Goal: Task Accomplishment & Management: Complete application form

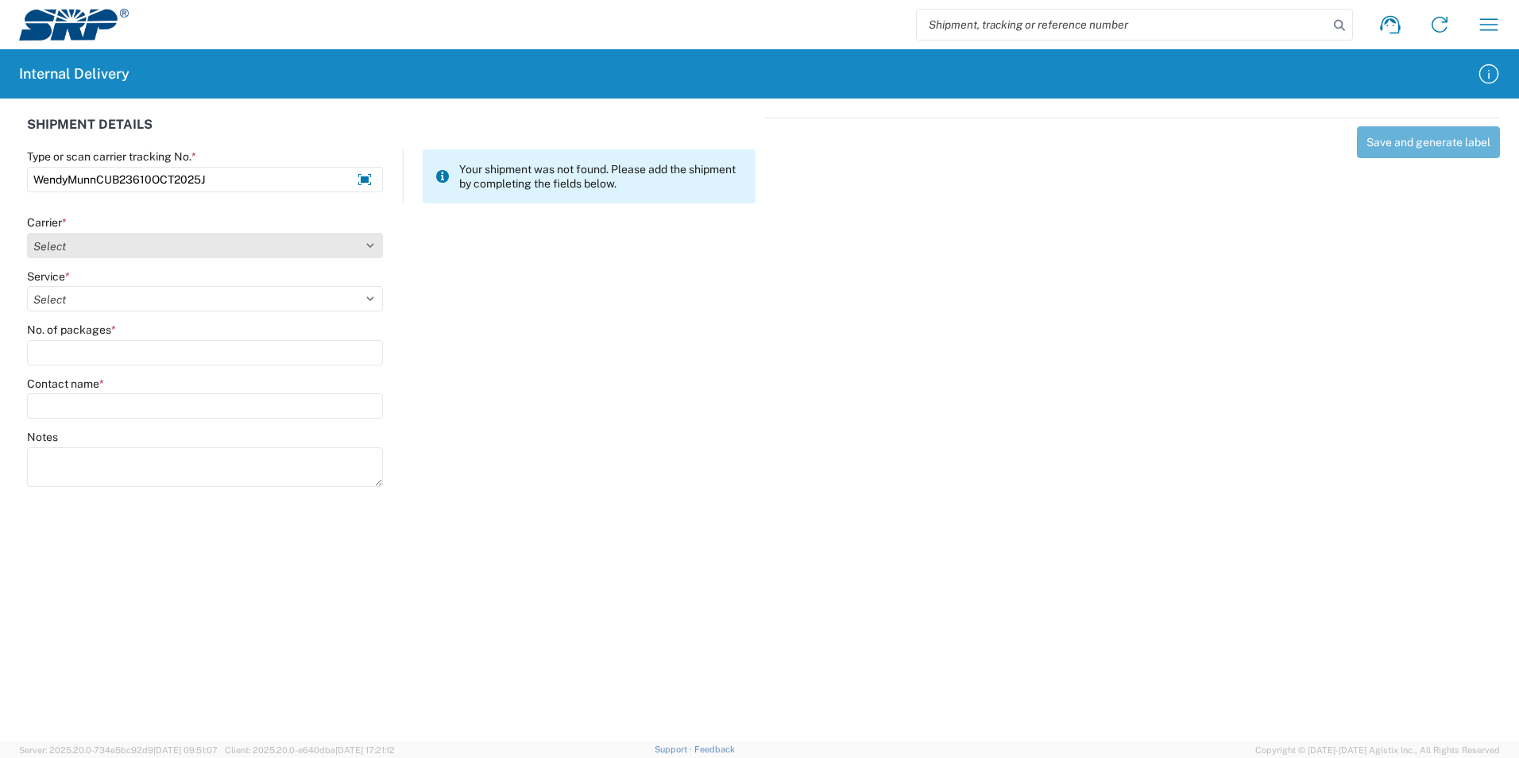
type input "WendyMunnCUB23610OCT2025J"
click at [369, 249] on select "Select Amazon Logistics ATI Trucking BC Dimerco Logistics Empire Southwest FedE…" at bounding box center [205, 245] width 356 height 25
select select "18713"
click at [27, 233] on select "Select Amazon Logistics ATI Trucking BC Dimerco Logistics Empire Southwest FedE…" at bounding box center [205, 245] width 356 height 25
click at [75, 305] on select "Select" at bounding box center [205, 298] width 356 height 25
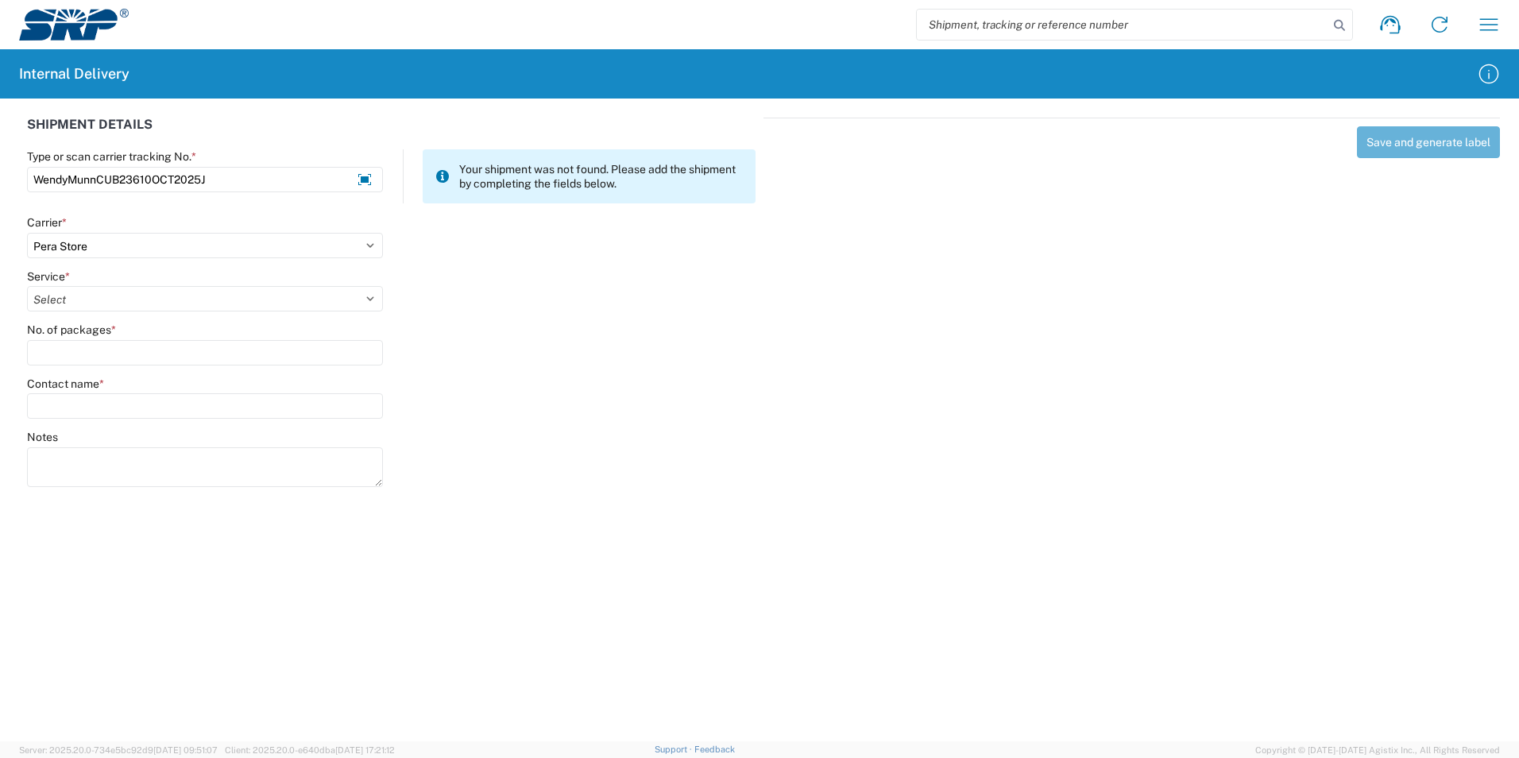
select select "35763"
click at [27, 286] on select "Select Ground Inter-Office" at bounding box center [205, 298] width 356 height 25
click at [53, 353] on input "No. of packages *" at bounding box center [205, 352] width 356 height 25
type input "1"
click at [52, 401] on input "Contact name *" at bounding box center [205, 405] width 356 height 25
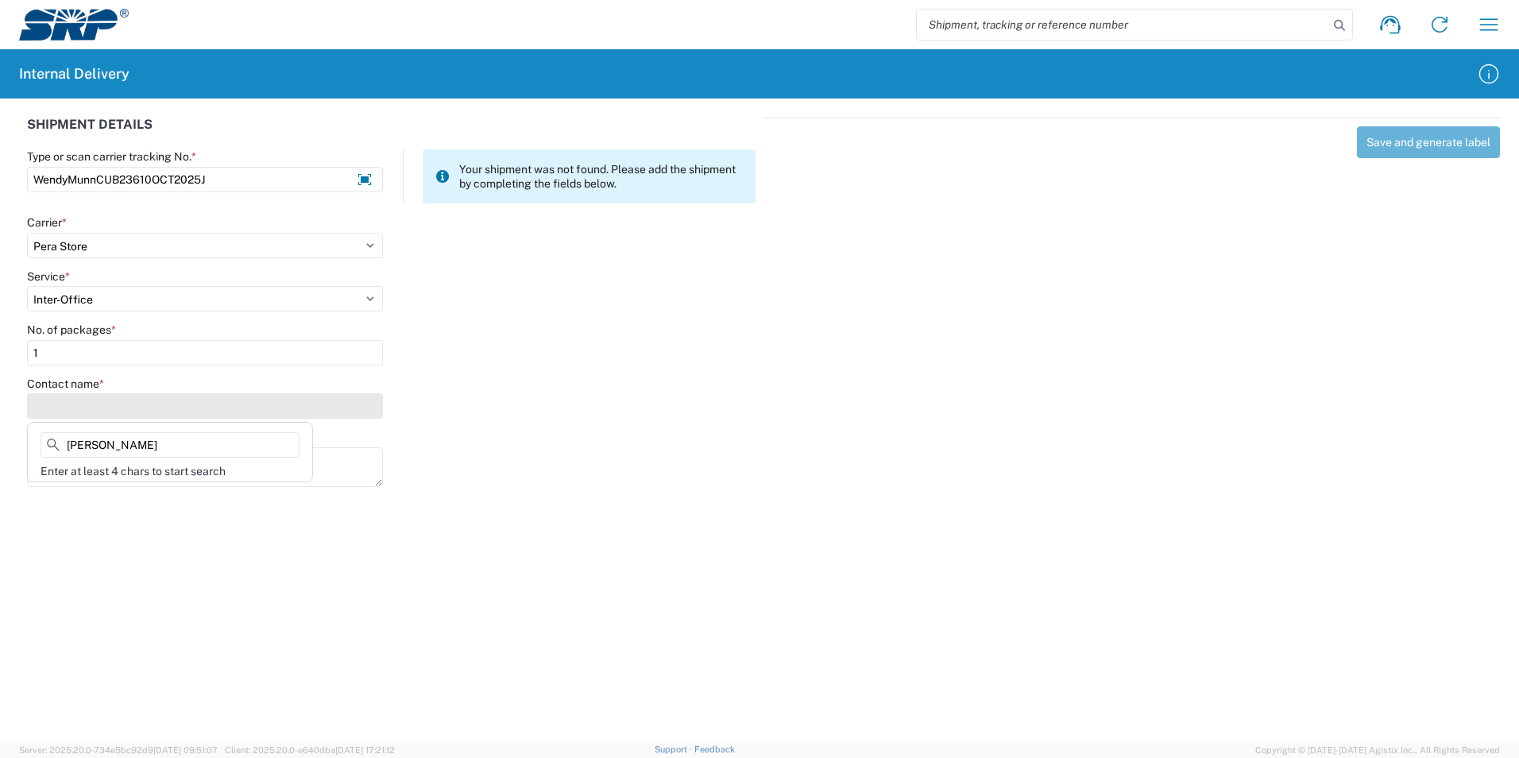
type input "[PERSON_NAME]"
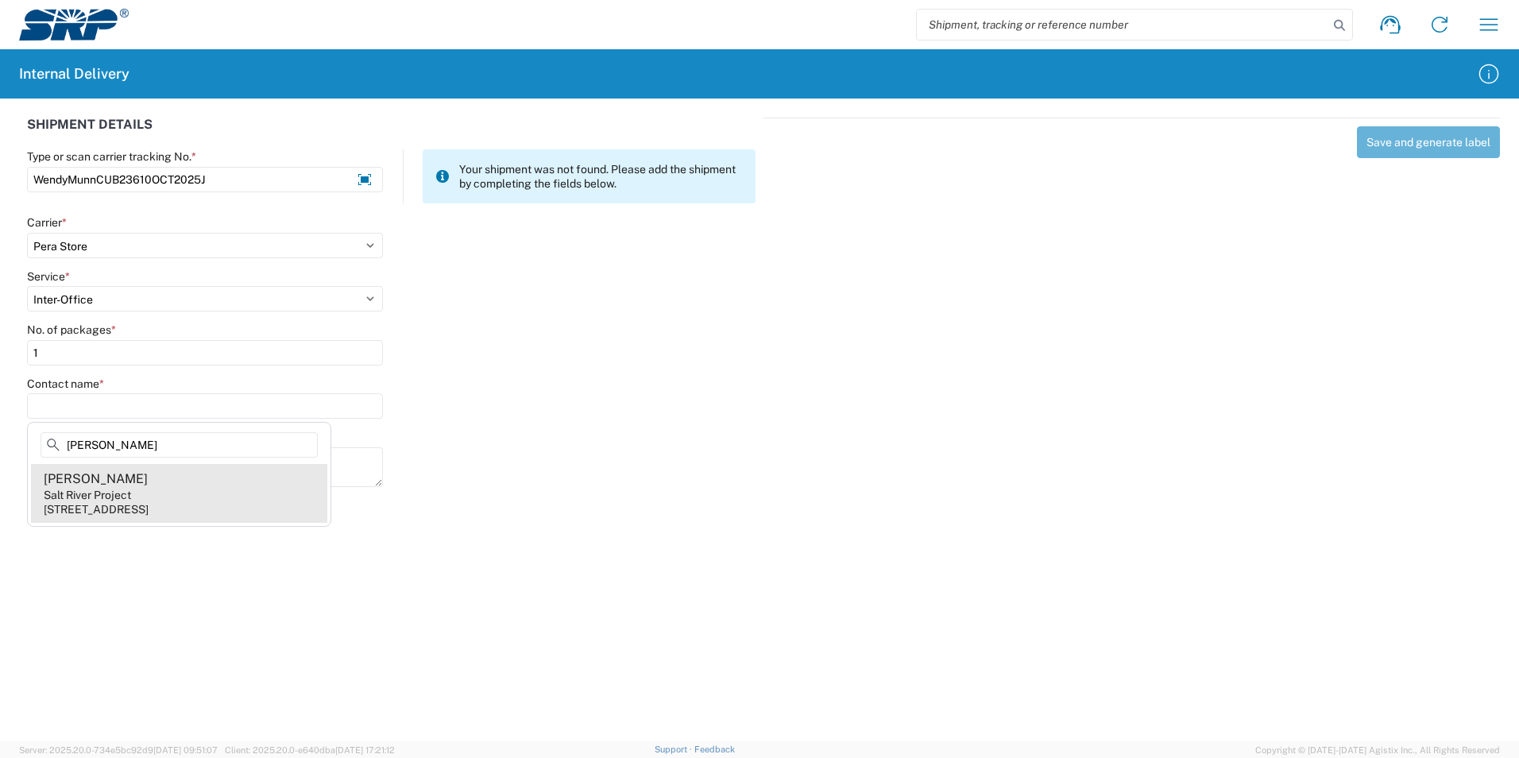
click at [96, 486] on div "[PERSON_NAME]" at bounding box center [96, 478] width 104 height 17
type input "[PERSON_NAME]"
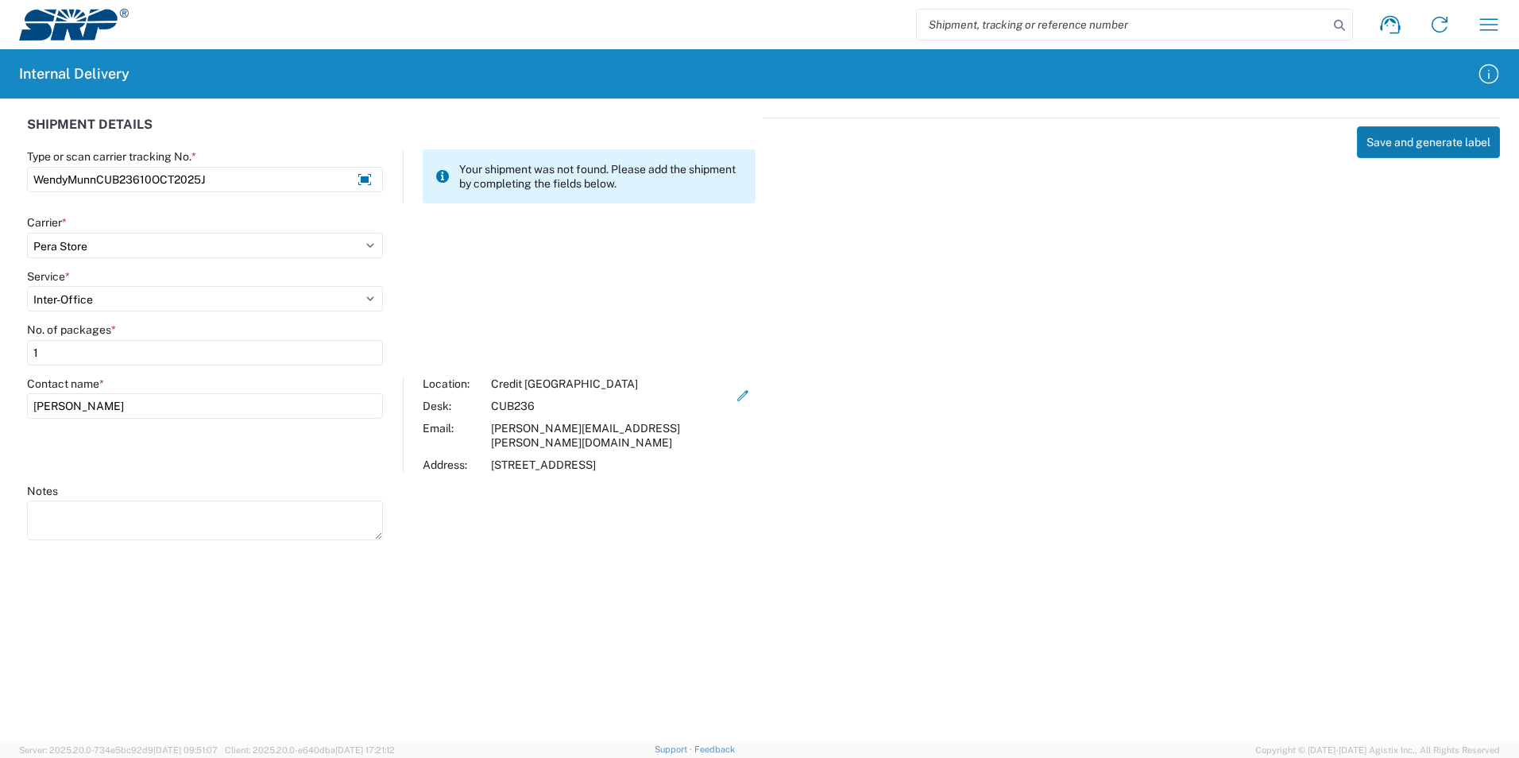
click at [1415, 151] on button "Save and generate label" at bounding box center [1428, 142] width 143 height 32
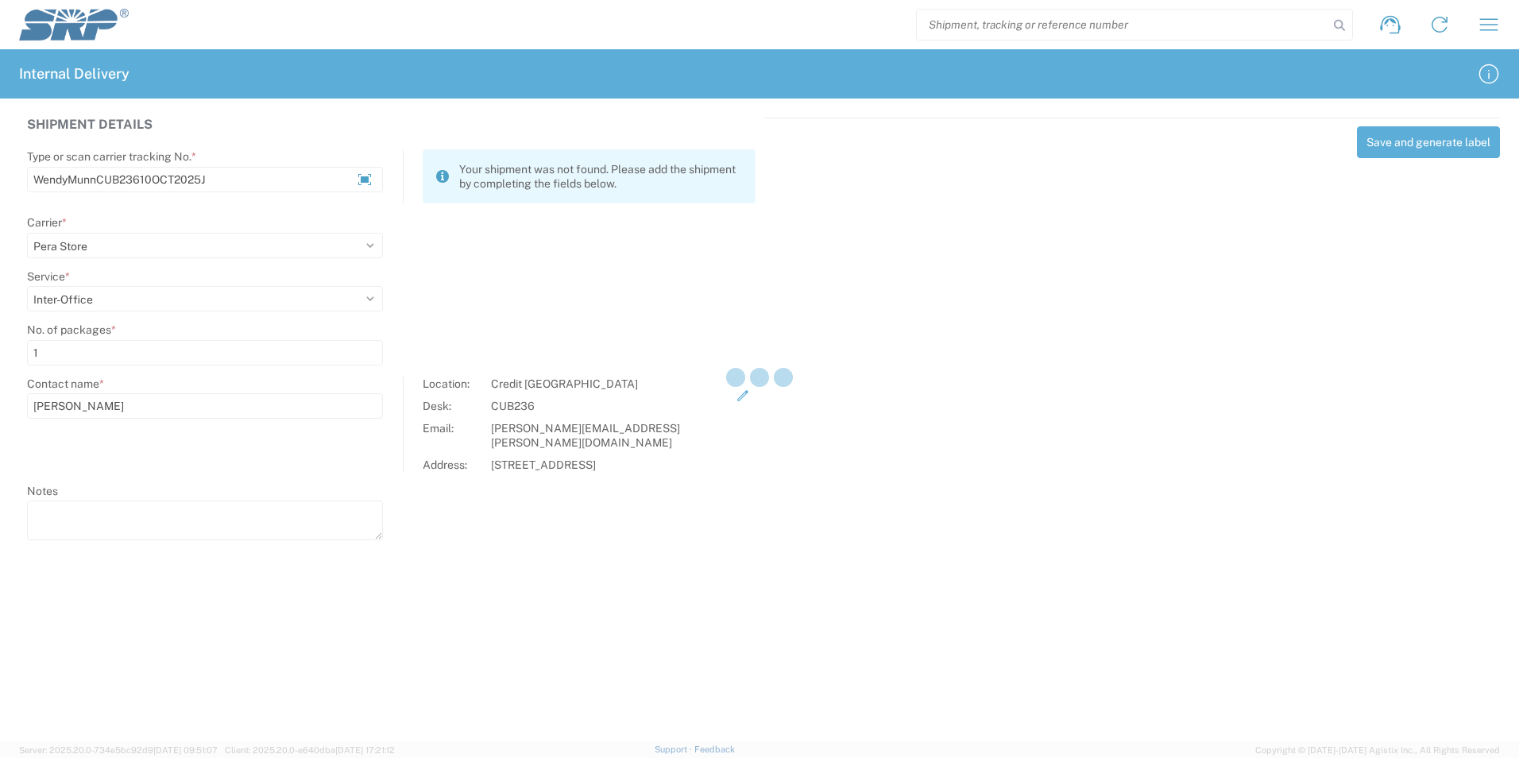
select select
